Goal: Task Accomplishment & Management: Complete application form

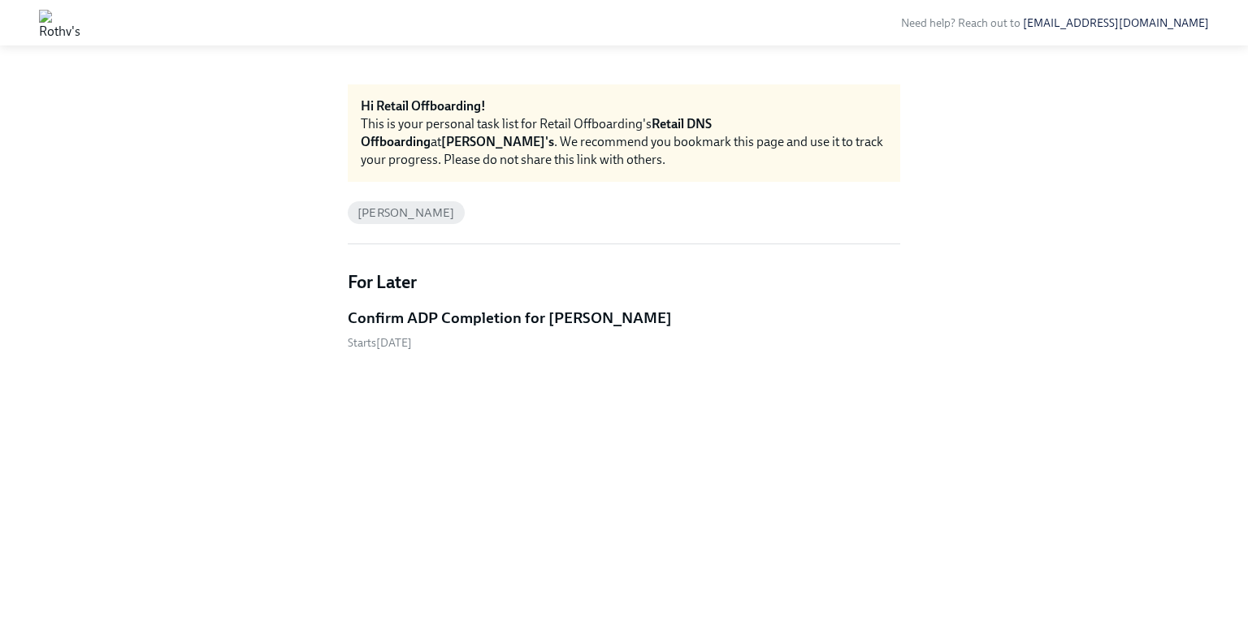
click at [517, 315] on h5 "Confirm ADP Completion for Melina Nguyen" at bounding box center [510, 318] width 324 height 21
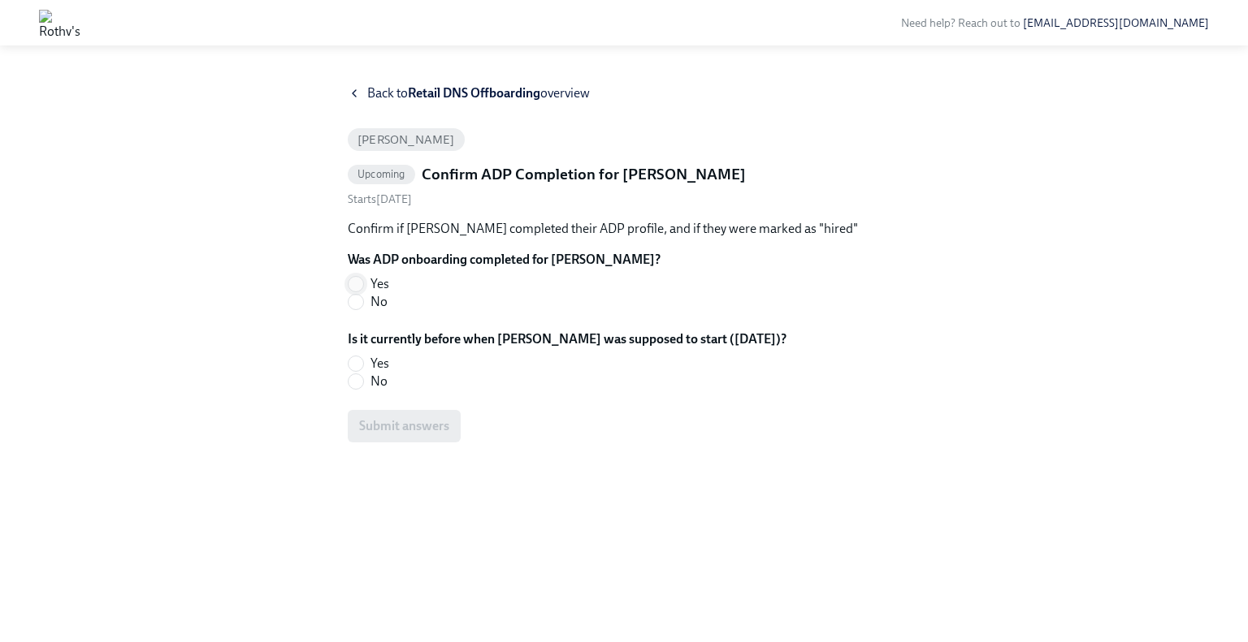
click at [360, 288] on input "Yes" at bounding box center [355, 284] width 15 height 15
radio input "true"
click at [362, 388] on input "No" at bounding box center [355, 381] width 15 height 15
radio input "true"
click at [388, 428] on span "Submit answers" at bounding box center [404, 426] width 90 height 16
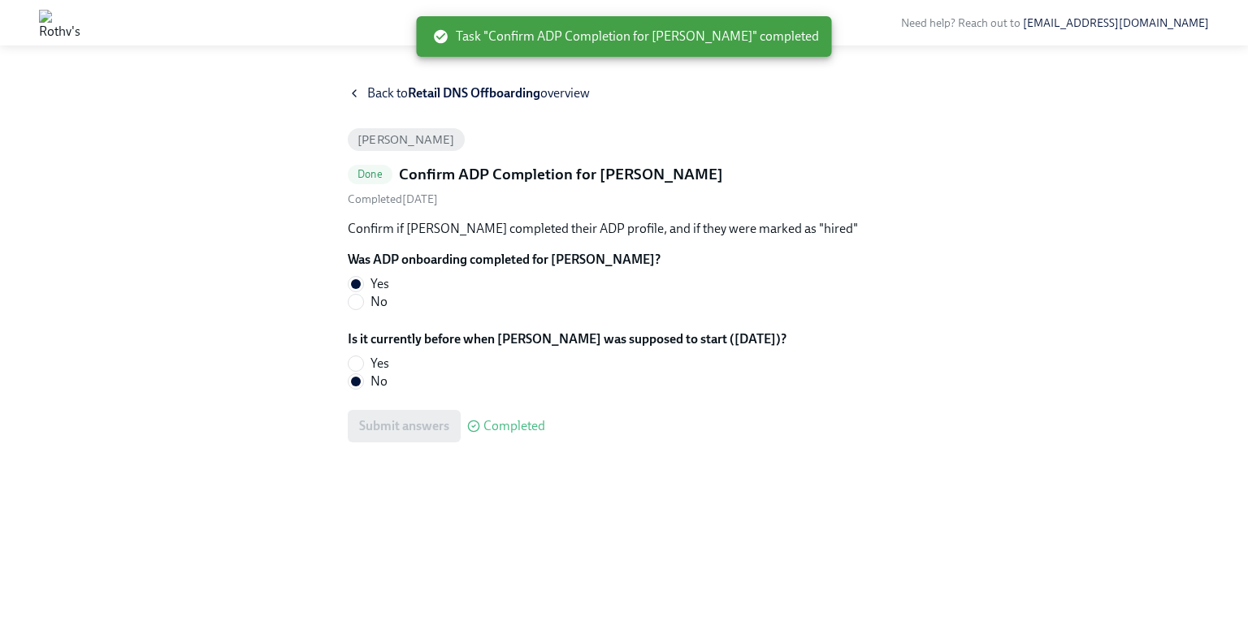
click at [357, 90] on icon at bounding box center [354, 93] width 13 height 13
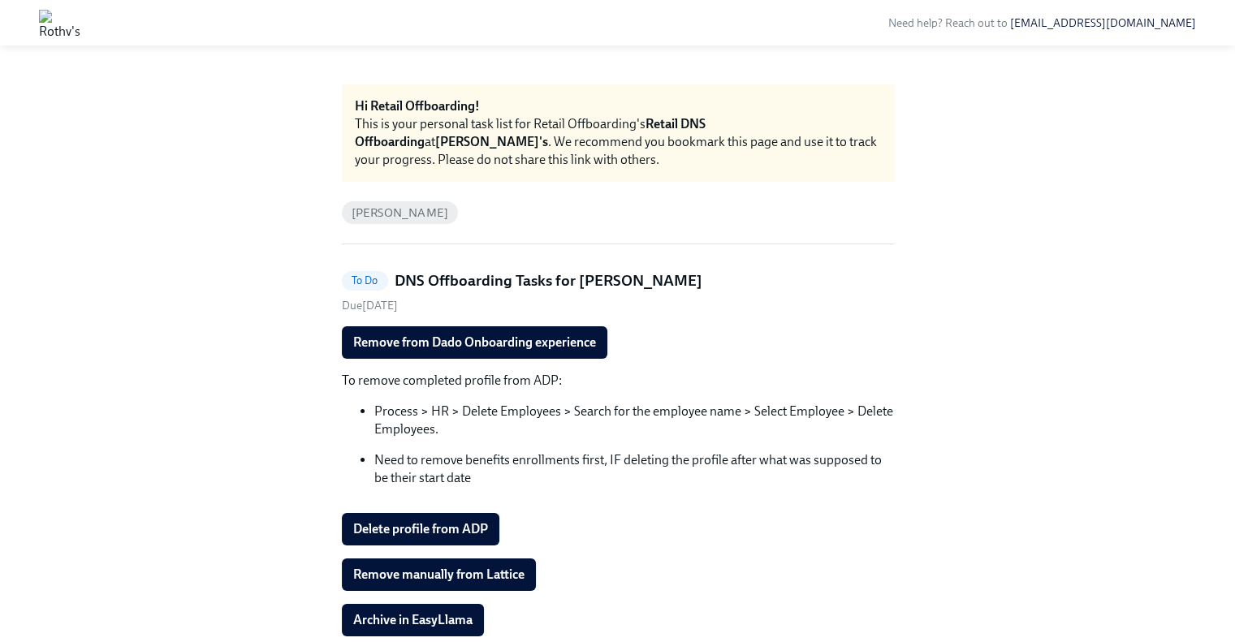
click at [450, 470] on p "Need to remove benefits enrollments first, IF deleting the profile after what w…" at bounding box center [634, 470] width 520 height 36
click at [392, 335] on span "Remove from Dado Onboarding experience" at bounding box center [474, 343] width 243 height 16
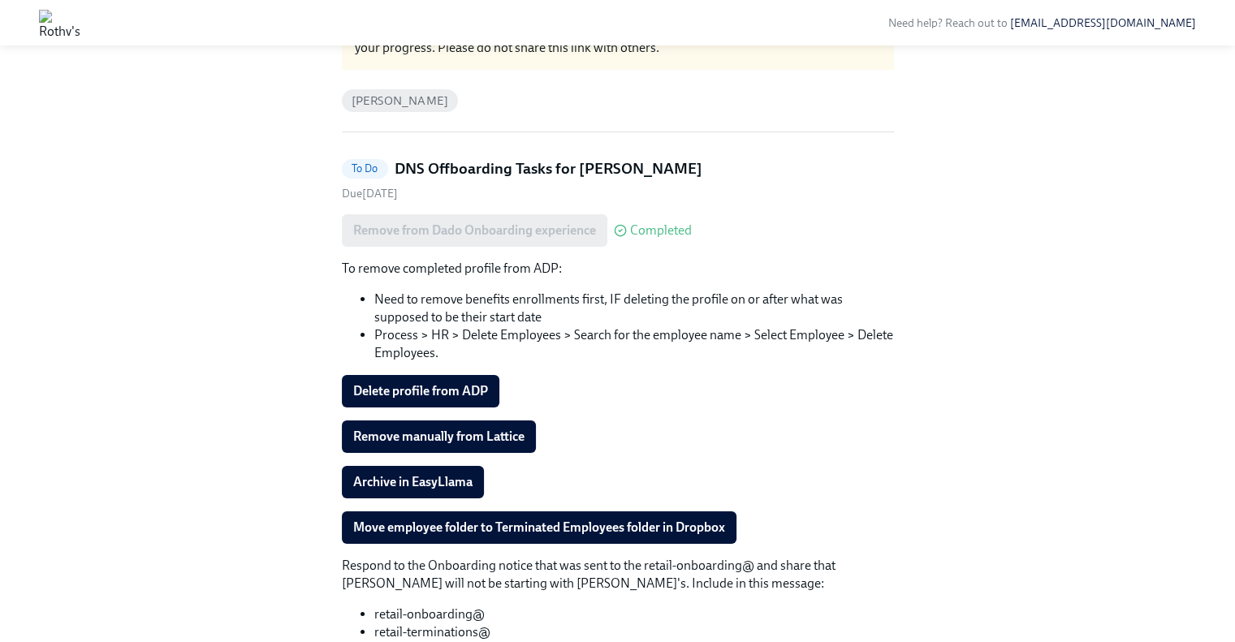
scroll to position [114, 0]
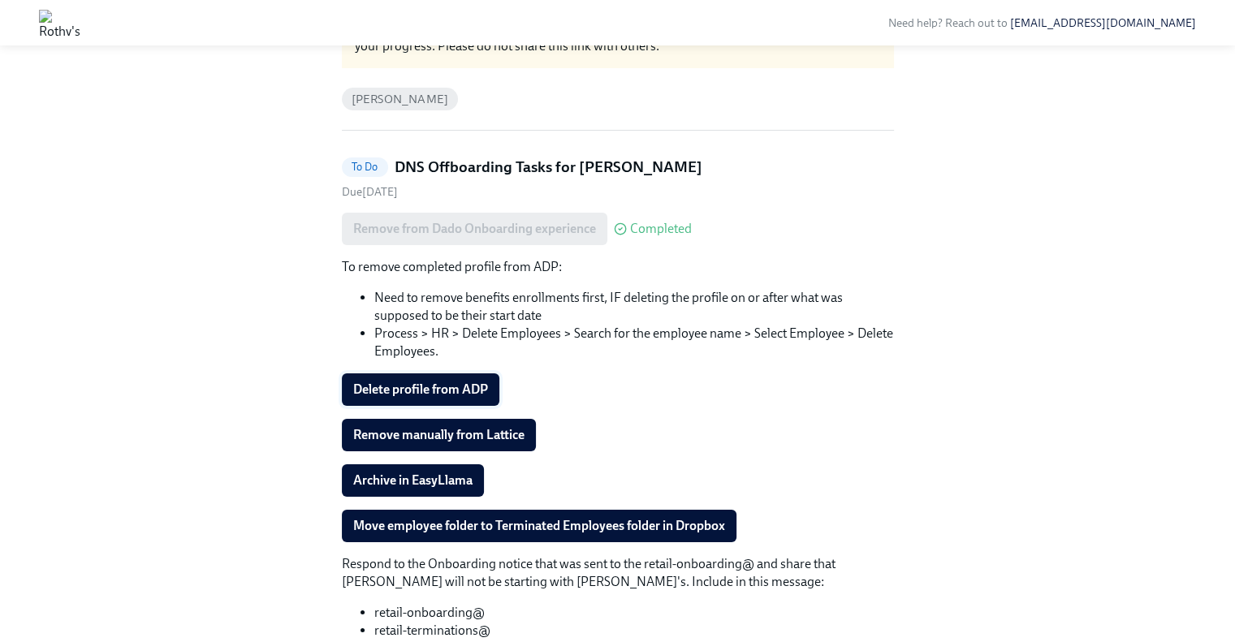
click at [422, 378] on button "Delete profile from ADP" at bounding box center [421, 390] width 158 height 32
click at [385, 428] on span "Remove manually from Lattice" at bounding box center [438, 435] width 171 height 16
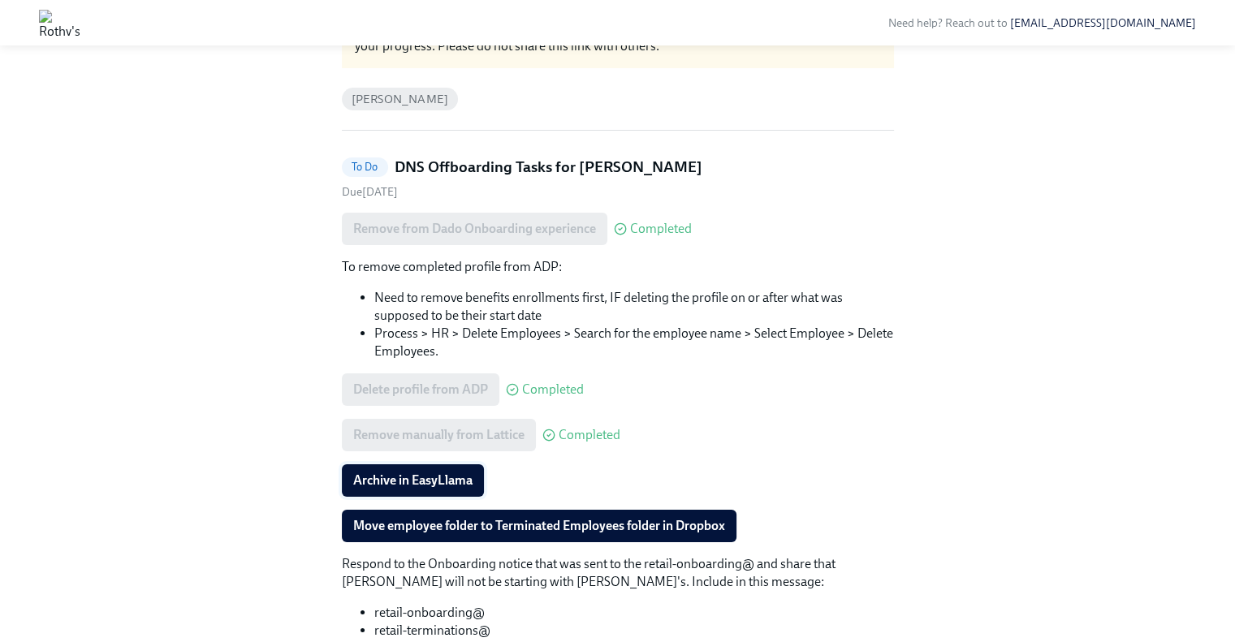
click at [440, 474] on span "Archive in EasyLlama" at bounding box center [412, 481] width 119 height 16
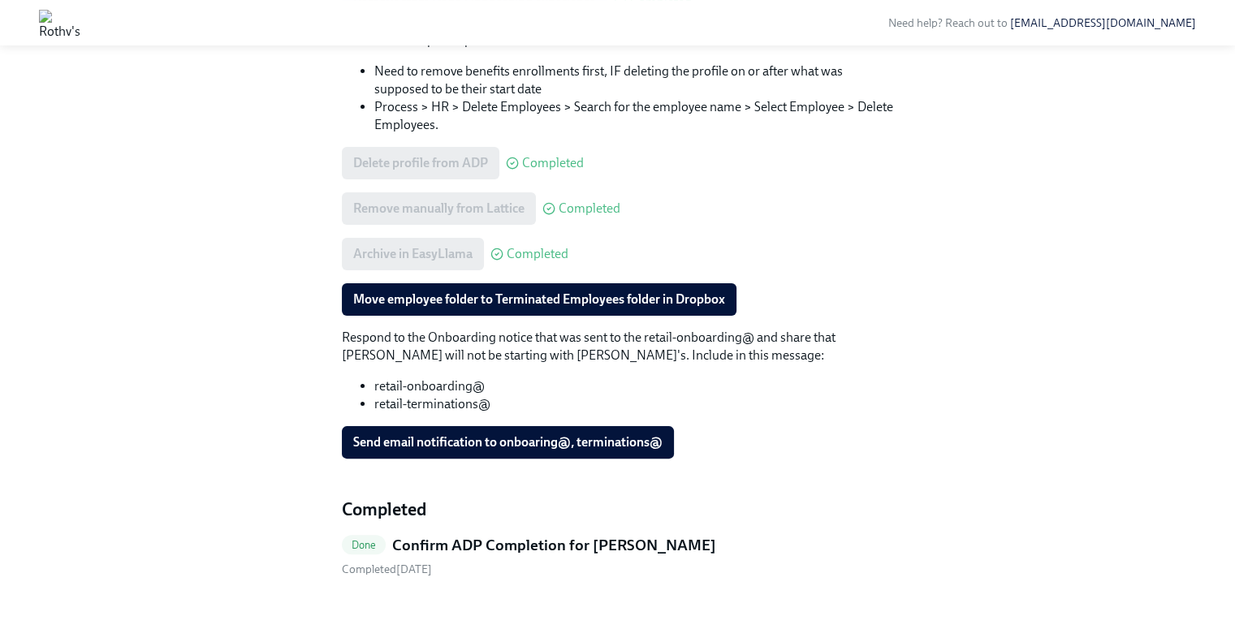
scroll to position [353, 0]
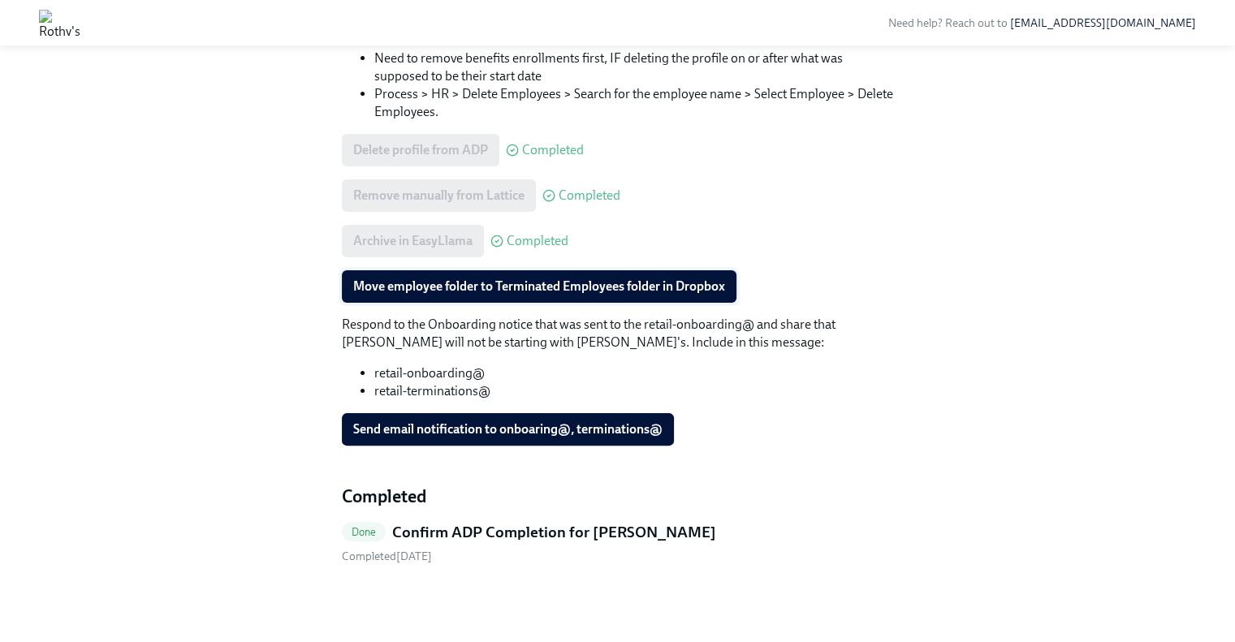
click at [602, 285] on span "Move employee folder to Terminated Employees folder in Dropbox" at bounding box center [539, 287] width 372 height 16
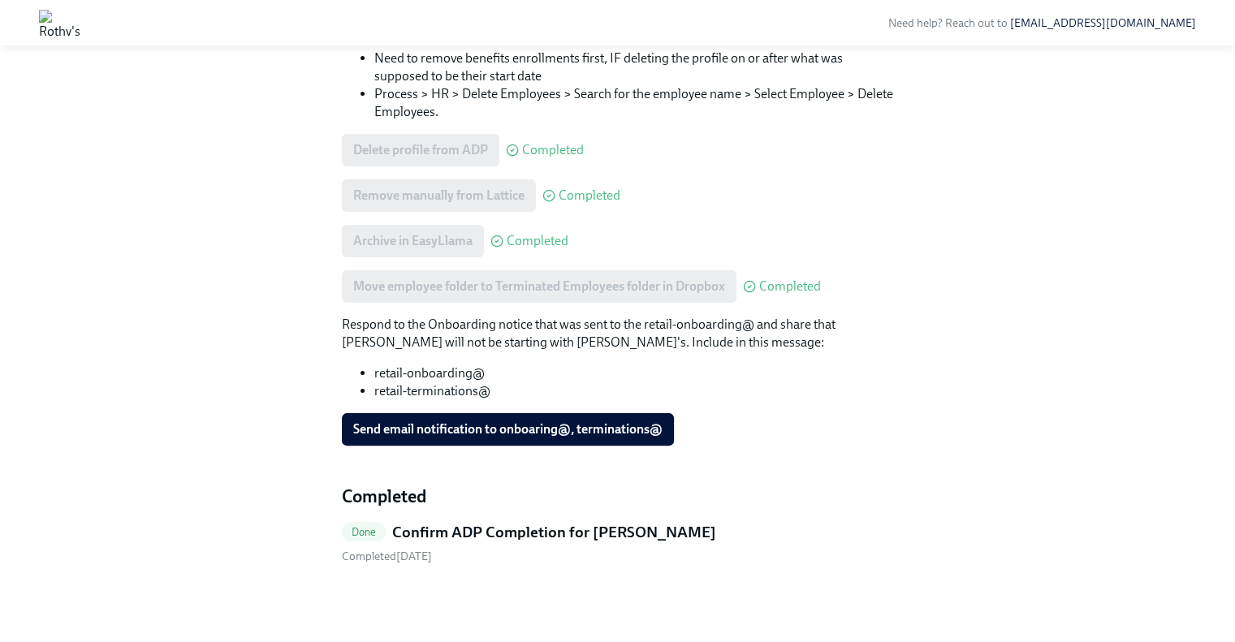
scroll to position [308, 0]
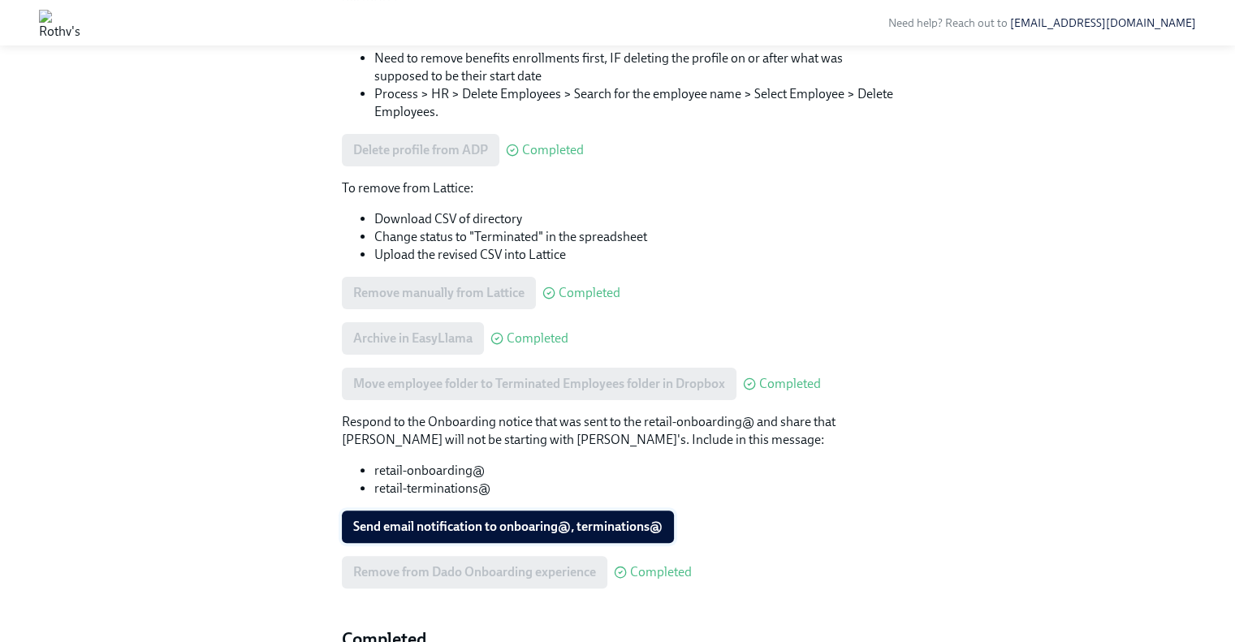
click at [540, 528] on span "Send email notification to onboaring@, terminations@" at bounding box center [507, 527] width 309 height 16
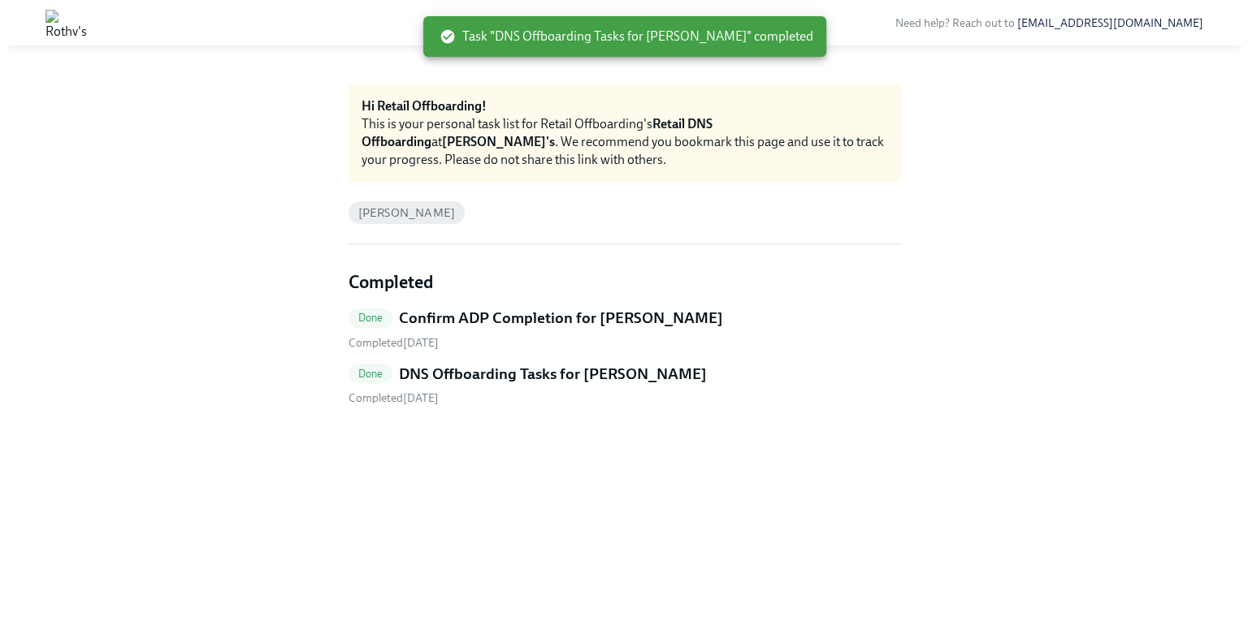
scroll to position [0, 0]
